Goal: Check status: Check status

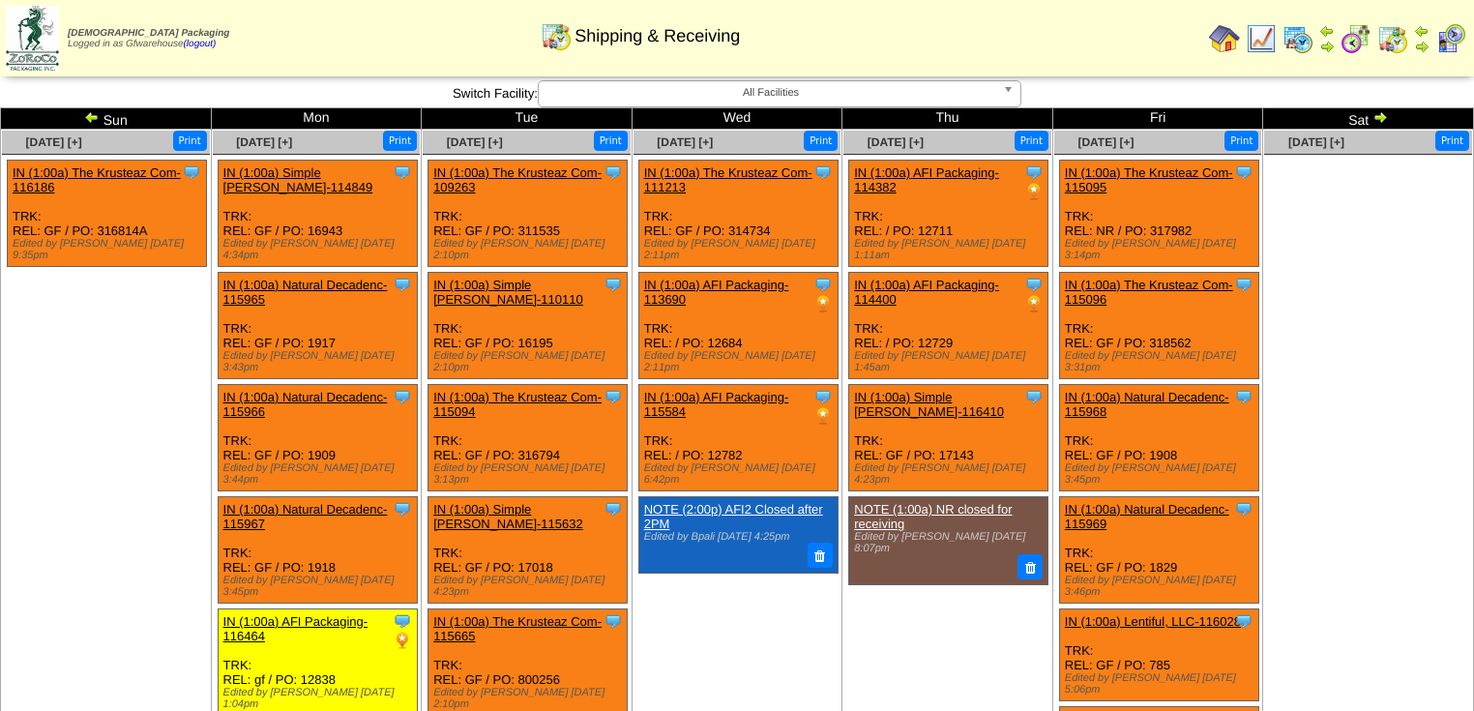
click at [1379, 115] on img at bounding box center [1379, 116] width 15 height 15
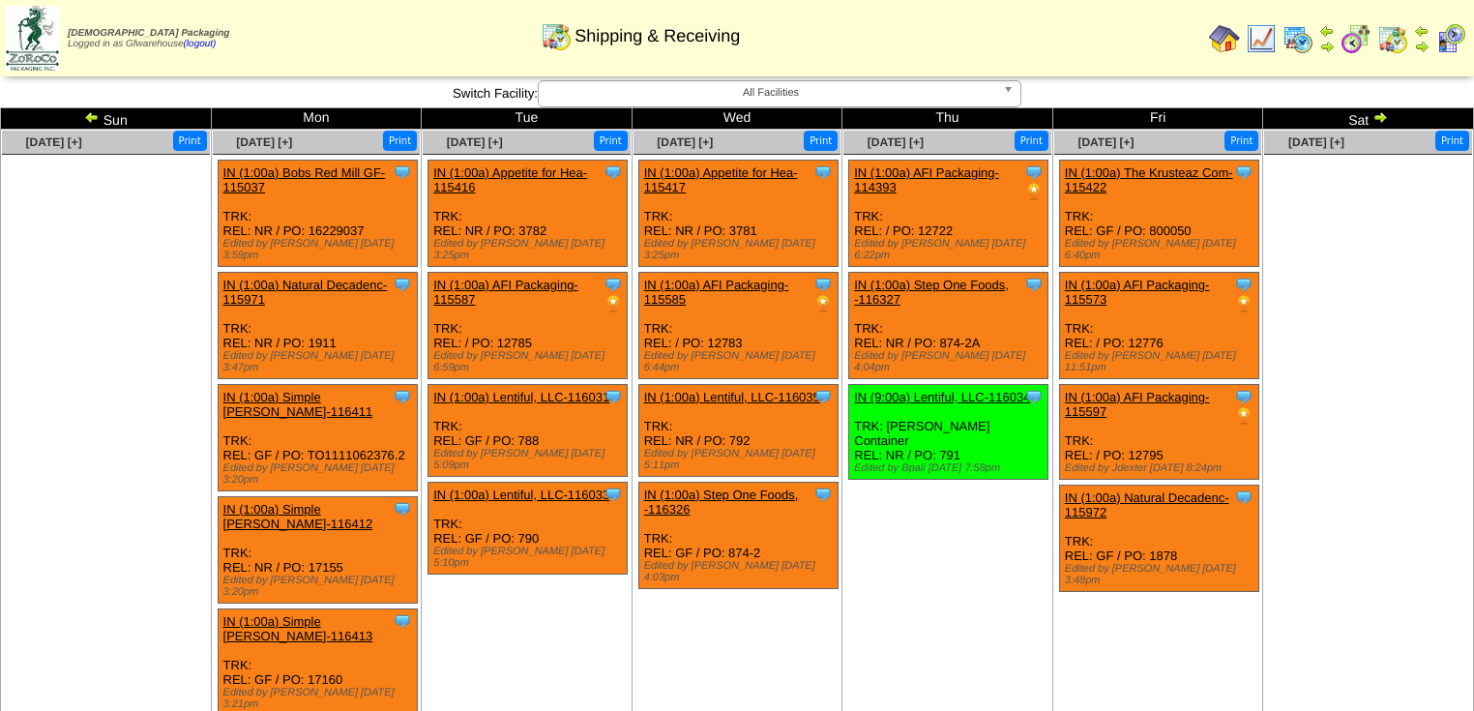
click at [90, 119] on img at bounding box center [91, 116] width 15 height 15
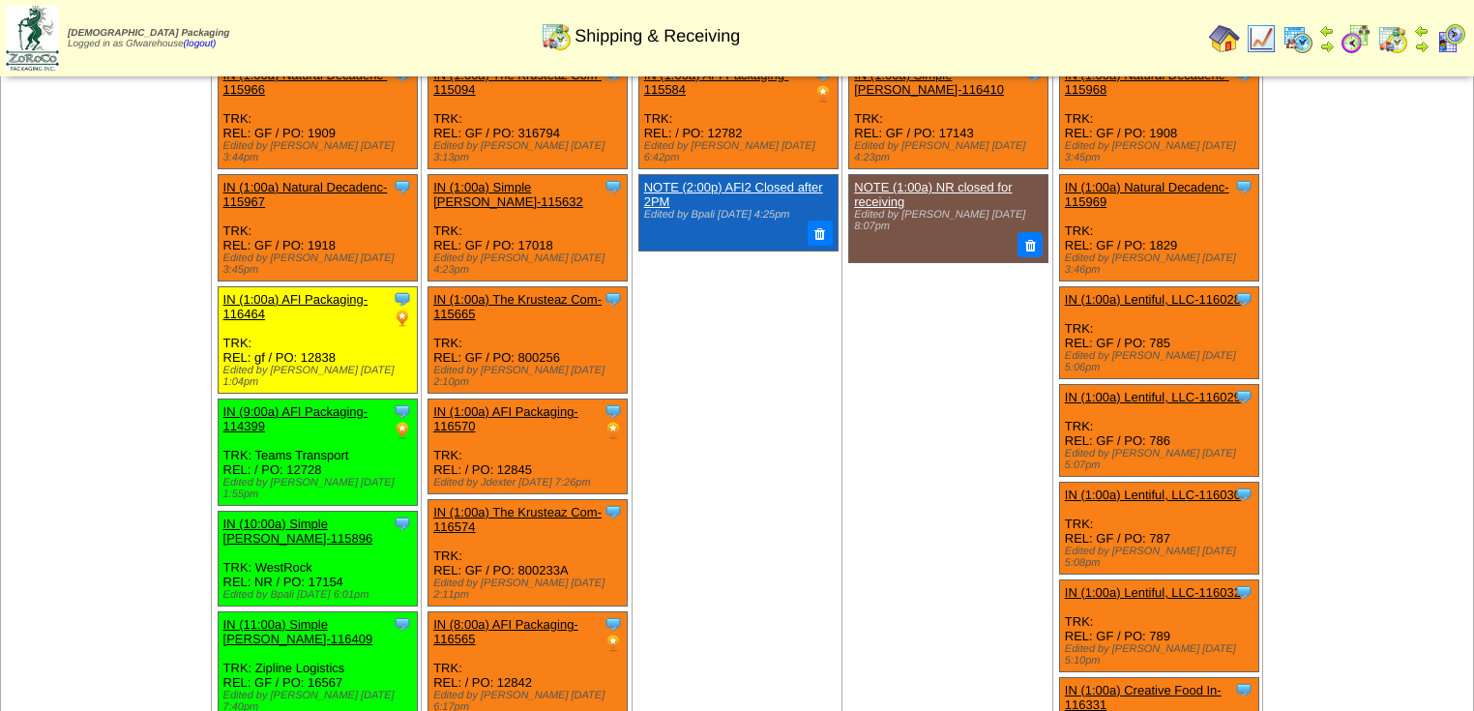
scroll to position [464, 0]
